Goal: Task Accomplishment & Management: Complete application form

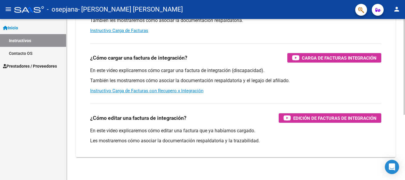
scroll to position [110, 0]
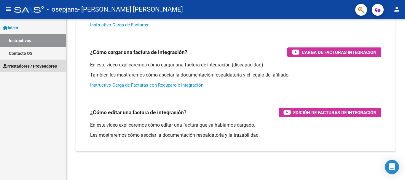
click at [21, 67] on span "Prestadores / Proveedores" at bounding box center [30, 66] width 54 height 7
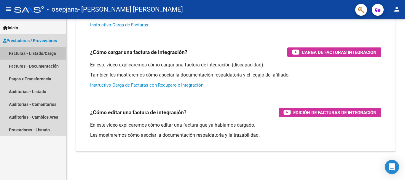
click at [41, 52] on link "Facturas - Listado/Carga" at bounding box center [33, 53] width 66 height 13
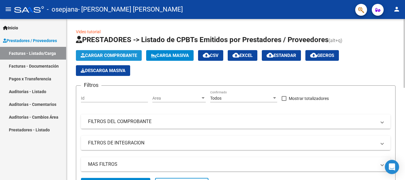
click at [109, 57] on span "Cargar Comprobante" at bounding box center [109, 55] width 56 height 5
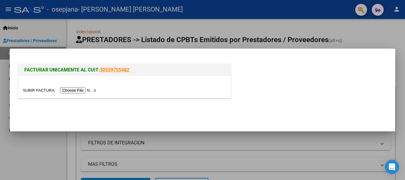
click at [82, 90] on input "file" at bounding box center [60, 90] width 75 height 6
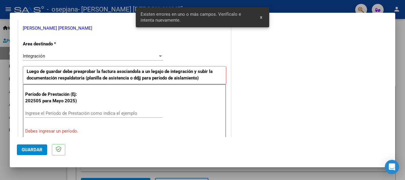
scroll to position [145, 0]
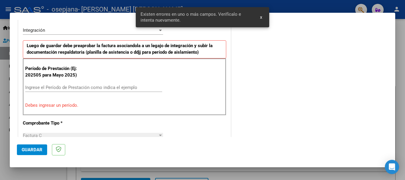
click at [66, 88] on div "Ingrese el Período de Prestación como indica el ejemplo" at bounding box center [93, 87] width 137 height 9
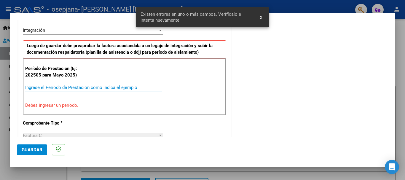
click at [66, 85] on input "Ingrese el Período de Prestación como indica el ejemplo" at bounding box center [93, 87] width 137 height 5
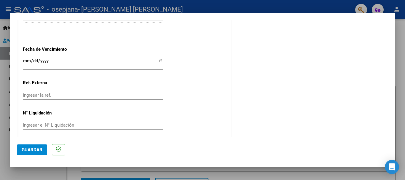
scroll to position [402, 0]
type input "202508"
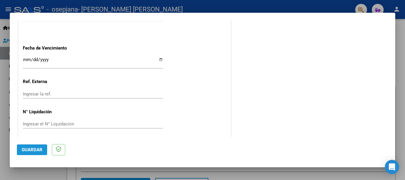
click at [31, 149] on span "Guardar" at bounding box center [32, 149] width 21 height 5
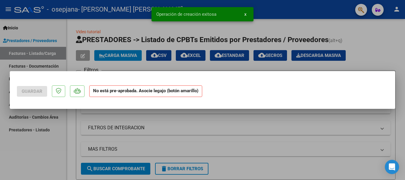
scroll to position [0, 0]
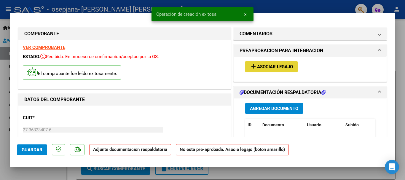
click at [283, 69] on span "Asociar Legajo" at bounding box center [275, 66] width 36 height 5
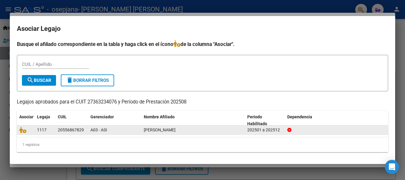
click at [60, 131] on div "20556867829" at bounding box center [71, 130] width 26 height 7
click at [171, 130] on span "[PERSON_NAME]" at bounding box center [160, 130] width 32 height 5
click at [24, 130] on div at bounding box center [25, 130] width 13 height 7
click at [90, 132] on datatable-body-cell "A03 - ASI" at bounding box center [114, 129] width 53 height 9
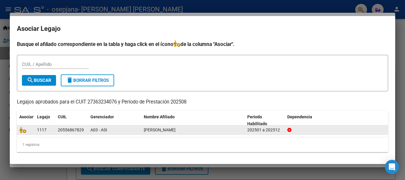
click at [126, 134] on datatable-body-cell "A03 - ASI" at bounding box center [114, 129] width 53 height 9
click at [127, 131] on div "A03 - ASI" at bounding box center [114, 130] width 49 height 7
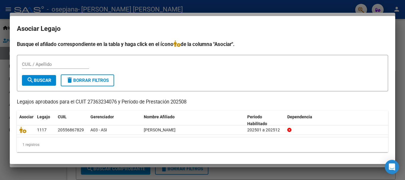
click at [243, 172] on div at bounding box center [202, 90] width 405 height 180
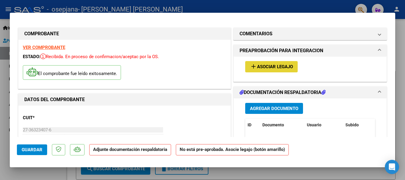
click at [265, 63] on button "add Asociar Legajo" at bounding box center [271, 66] width 53 height 11
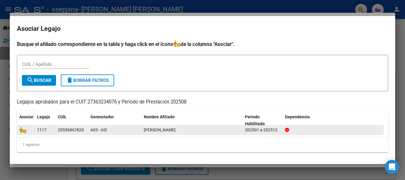
click at [24, 129] on div at bounding box center [25, 130] width 13 height 7
click at [93, 132] on span "A03 - ASI" at bounding box center [98, 130] width 17 height 5
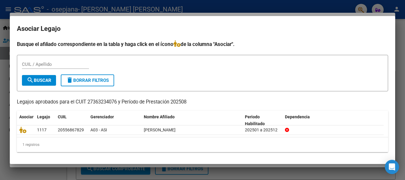
click at [4, 147] on div at bounding box center [202, 90] width 405 height 180
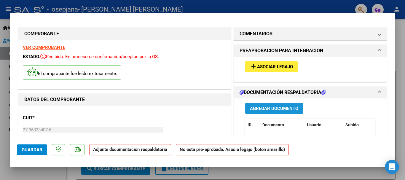
click at [267, 106] on span "Agregar Documento" at bounding box center [274, 108] width 48 height 5
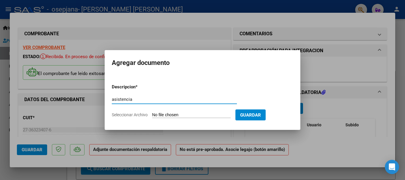
type input "asistencia"
click at [172, 113] on input "Seleccionar Archivo" at bounding box center [191, 115] width 79 height 6
click at [174, 113] on input "Seleccionar Archivo" at bounding box center [191, 115] width 79 height 6
click at [184, 115] on input "Seleccionar Archivo" at bounding box center [191, 115] width 79 height 6
type input "C:\fakepath\[PERSON_NAME] asist.pdf"
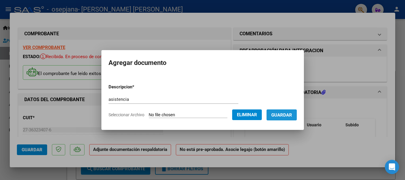
click at [291, 115] on span "Guardar" at bounding box center [281, 114] width 21 height 5
click at [376, 85] on div "COMPROBANTE VER COMPROBANTE ESTADO: Recibida. En proceso de confirmacion/acepta…" at bounding box center [202, 90] width 405 height 180
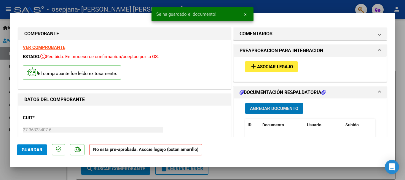
click at [268, 66] on span "Asociar Legajo" at bounding box center [275, 66] width 36 height 5
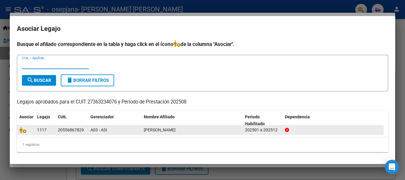
click at [23, 131] on div at bounding box center [25, 130] width 13 height 7
click at [77, 130] on div "20556867829" at bounding box center [71, 130] width 26 height 7
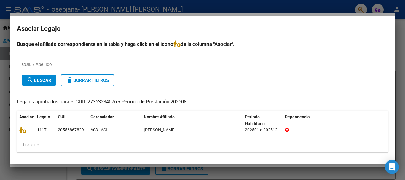
click at [1, 126] on div at bounding box center [202, 90] width 405 height 180
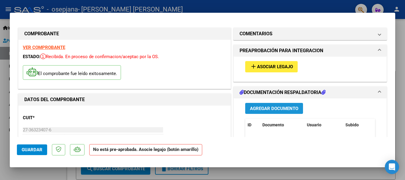
click at [290, 109] on span "Agregar Documento" at bounding box center [274, 108] width 48 height 5
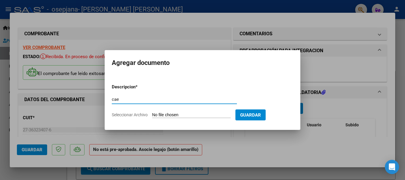
type input "cae"
click at [188, 114] on input "Seleccionar Archivo" at bounding box center [191, 115] width 79 height 6
type input "C:\fakepath\cae [PERSON_NAME].jpg"
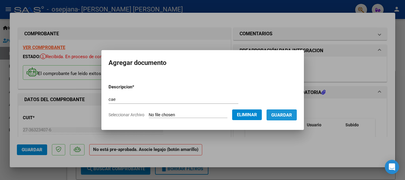
click at [290, 114] on span "Guardar" at bounding box center [281, 114] width 21 height 5
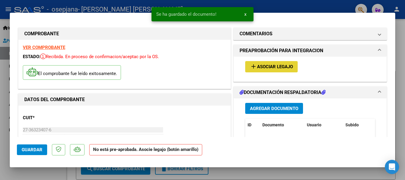
click at [268, 63] on button "add Asociar Legajo" at bounding box center [271, 66] width 53 height 11
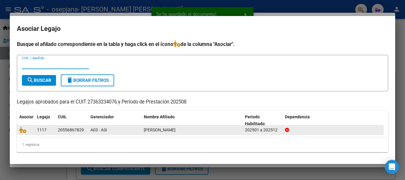
click at [37, 133] on div "1117" at bounding box center [45, 130] width 16 height 7
click at [37, 133] on datatable-body-cell "1117" at bounding box center [45, 129] width 21 height 9
click at [87, 132] on datatable-body-cell "20556867829" at bounding box center [71, 129] width 33 height 9
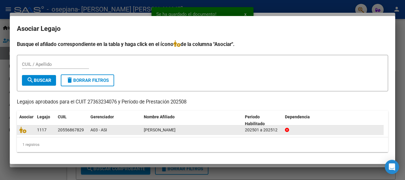
click at [87, 132] on datatable-body-cell "20556867829" at bounding box center [71, 129] width 33 height 9
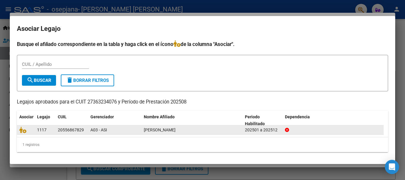
click at [158, 129] on span "[PERSON_NAME]" at bounding box center [160, 130] width 32 height 5
click at [269, 127] on div "202501 a 202512" at bounding box center [262, 130] width 35 height 7
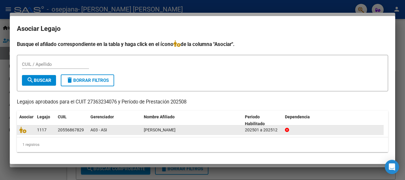
click at [269, 127] on div "202501 a 202512" at bounding box center [262, 130] width 35 height 7
click at [68, 130] on div "20556867829" at bounding box center [71, 130] width 26 height 7
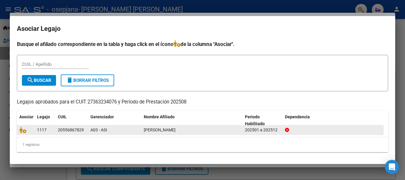
copy div "20556867829"
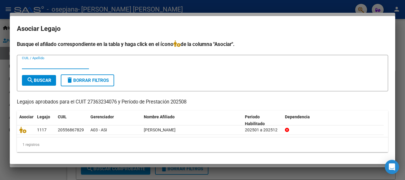
click at [45, 64] on input "CUIL / Apellido" at bounding box center [55, 64] width 67 height 5
paste input "20556867829"
type input "20556867829"
click at [31, 78] on mat-icon "search" at bounding box center [30, 80] width 7 height 7
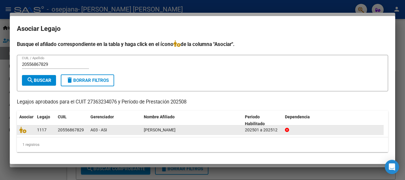
click at [26, 133] on datatable-body-cell at bounding box center [26, 129] width 18 height 9
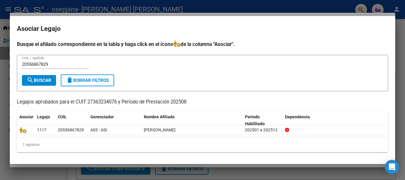
click at [3, 140] on div at bounding box center [202, 90] width 405 height 180
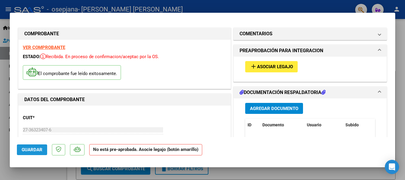
click at [30, 145] on button "Guardar" at bounding box center [32, 149] width 30 height 11
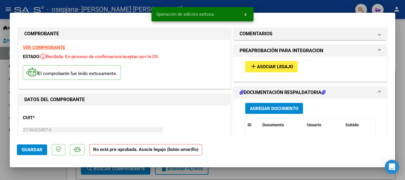
click at [4, 161] on div at bounding box center [202, 90] width 405 height 180
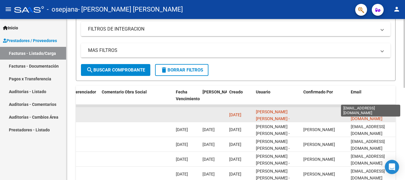
scroll to position [0, 18]
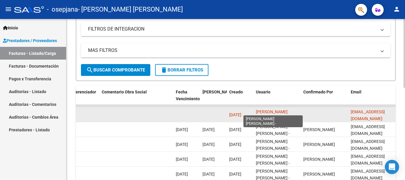
click at [274, 109] on span "[PERSON_NAME] [PERSON_NAME] -" at bounding box center [273, 115] width 34 height 12
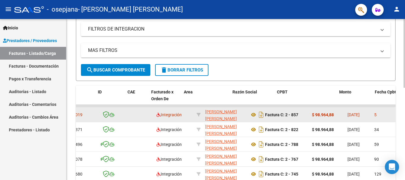
scroll to position [0, 0]
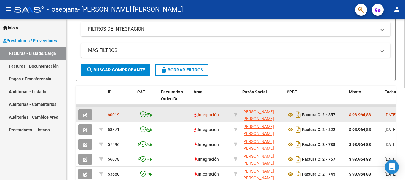
click at [334, 110] on div "Factura C: 2 - 857" at bounding box center [316, 114] width 58 height 9
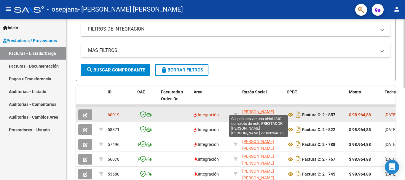
click at [256, 109] on span "[PERSON_NAME] [PERSON_NAME]" at bounding box center [258, 115] width 32 height 12
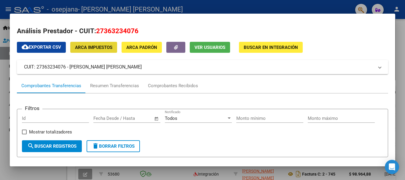
click at [88, 49] on span "ARCA Impuestos" at bounding box center [93, 47] width 37 height 5
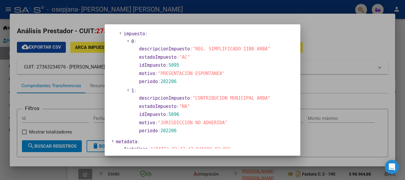
scroll to position [427, 0]
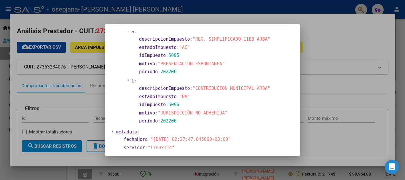
click at [212, 129] on section "metadata :" at bounding box center [194, 132] width 157 height 7
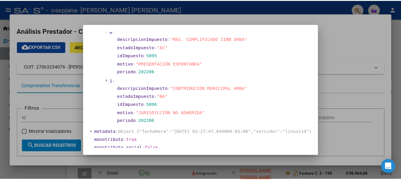
scroll to position [431, 0]
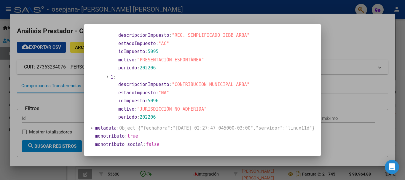
click at [358, 38] on div at bounding box center [202, 90] width 405 height 180
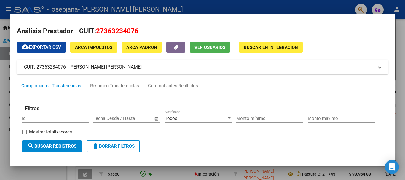
click at [290, 5] on div at bounding box center [202, 90] width 405 height 180
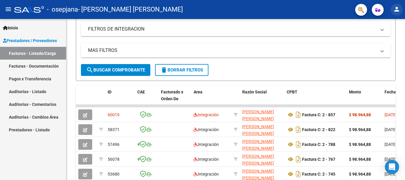
click at [398, 11] on mat-icon "person" at bounding box center [396, 9] width 7 height 7
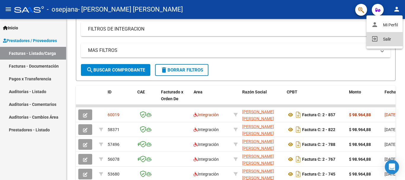
click at [389, 37] on button "exit_to_app Salir" at bounding box center [385, 39] width 36 height 14
